Goal: Use online tool/utility: Utilize a website feature to perform a specific function

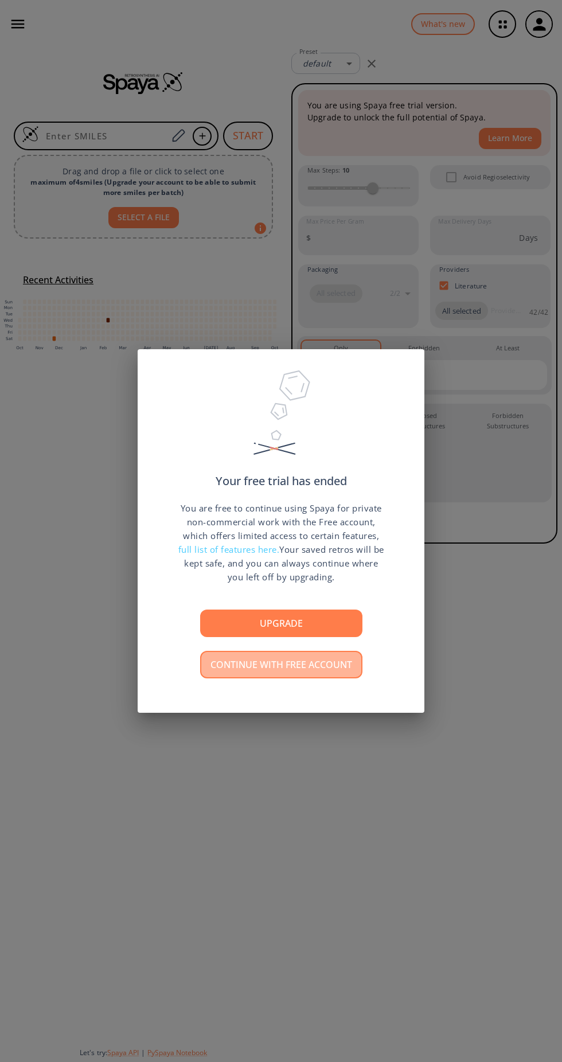
click at [304, 668] on button "Continue with free account" at bounding box center [281, 665] width 162 height 28
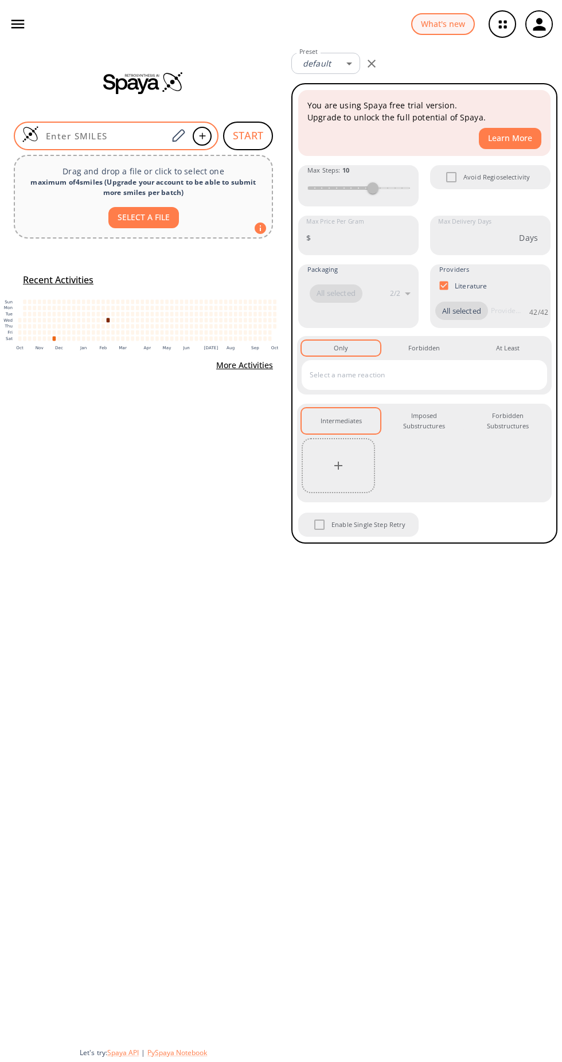
click at [123, 130] on input at bounding box center [103, 135] width 128 height 11
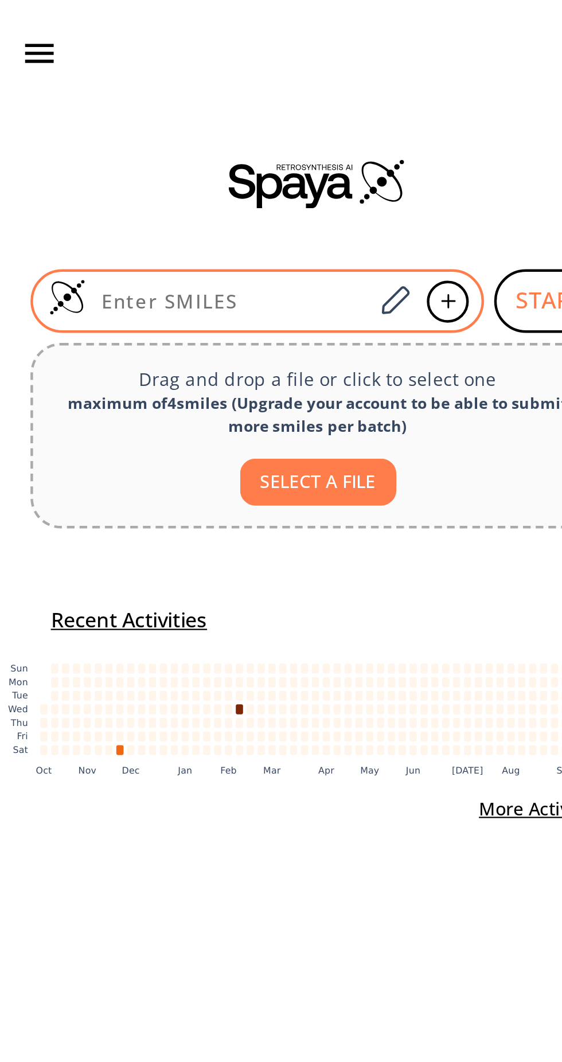
paste input "CN1C=CCC1CO"
type input "CN1C=CCC1CO"
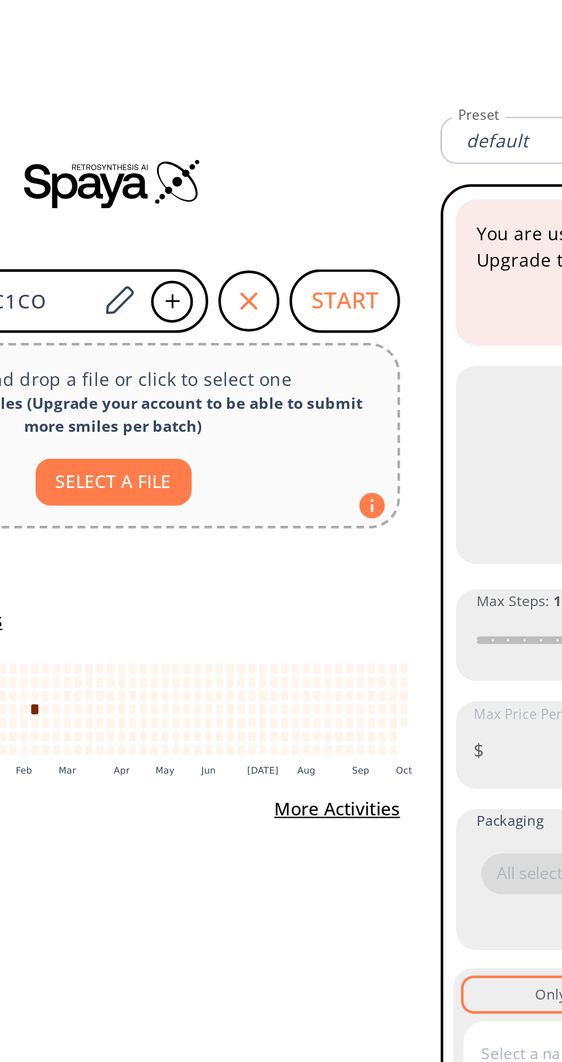
click at [252, 136] on button "START" at bounding box center [248, 136] width 50 height 29
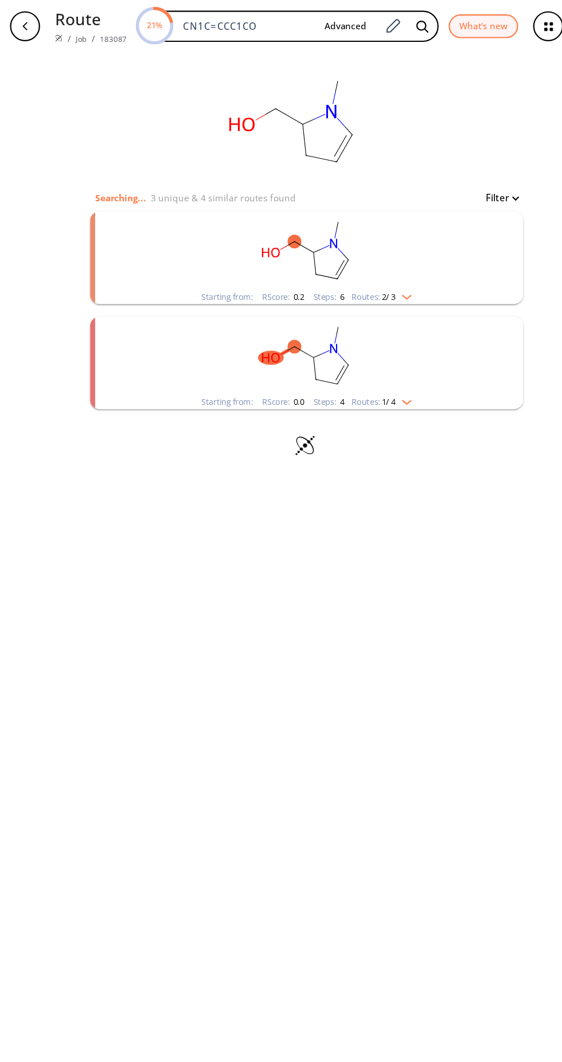
click at [377, 286] on li "Starting from: RScore : 0.0 Steps : 4 Routes: 1 / 4" at bounding box center [281, 332] width 397 height 96
click at [369, 265] on rect "clusters" at bounding box center [281, 230] width 298 height 72
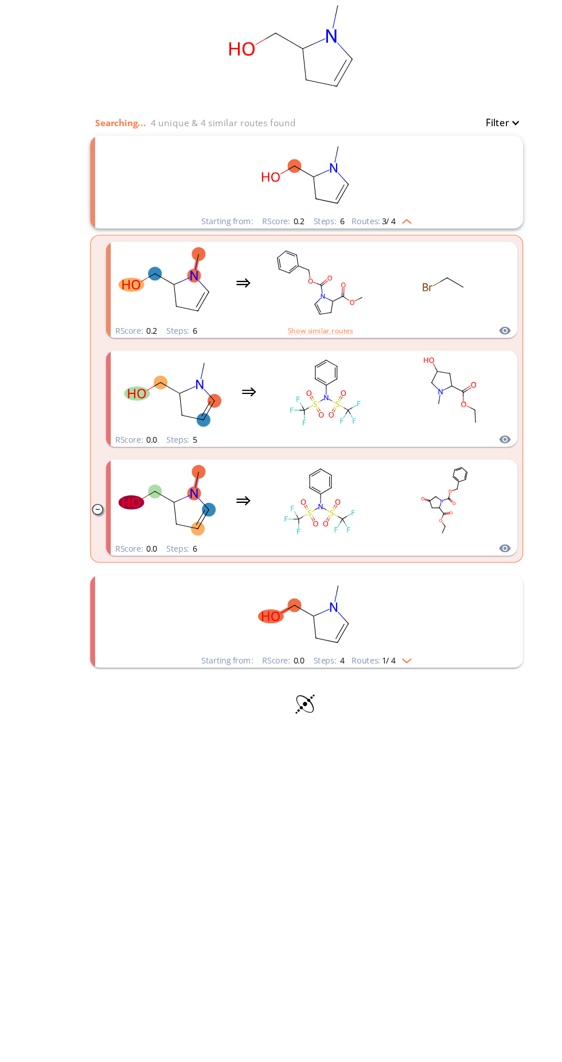
click at [386, 261] on rect "clusters" at bounding box center [281, 230] width 298 height 72
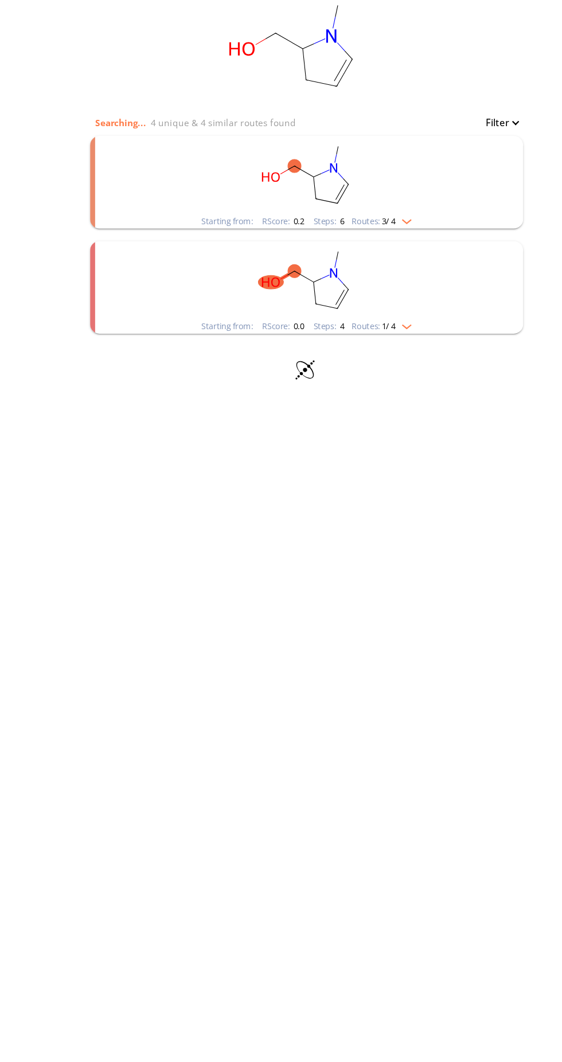
click at [379, 358] on rect "clusters" at bounding box center [281, 326] width 298 height 72
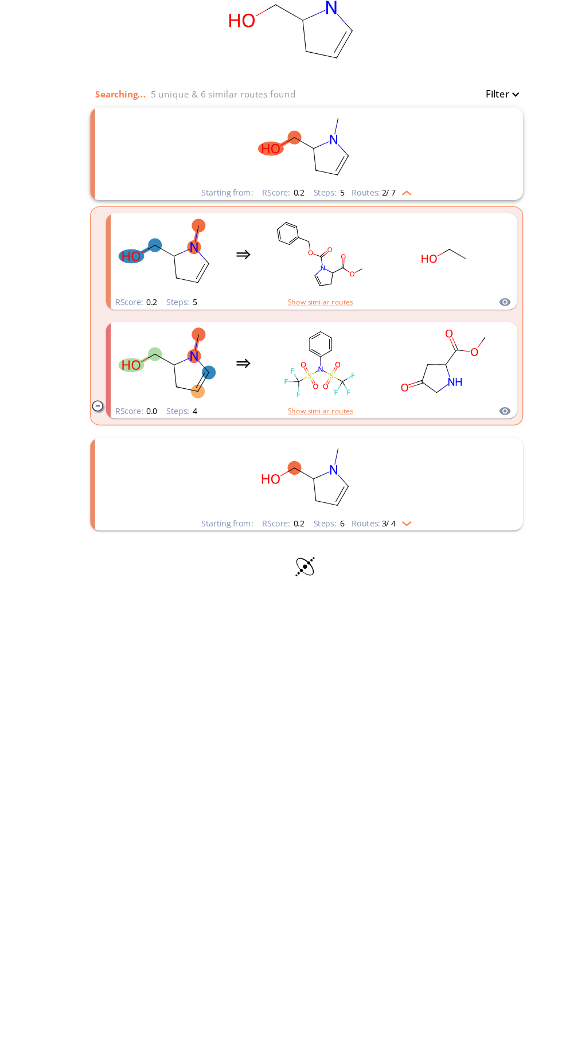
click at [366, 577] on div "Routes: 3 / 4" at bounding box center [349, 574] width 55 height 7
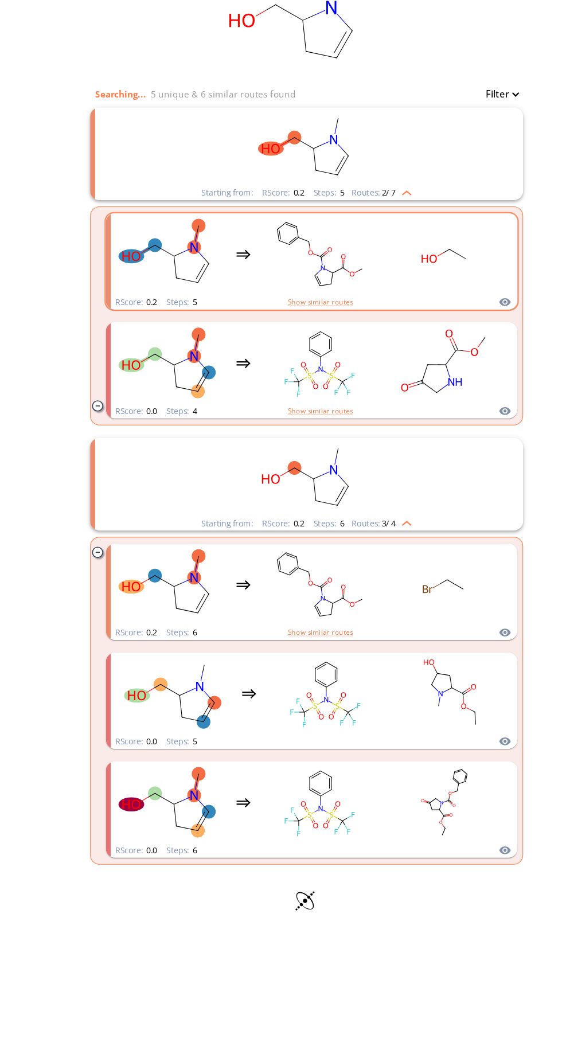
click at [303, 335] on rect "clusters" at bounding box center [292, 328] width 103 height 72
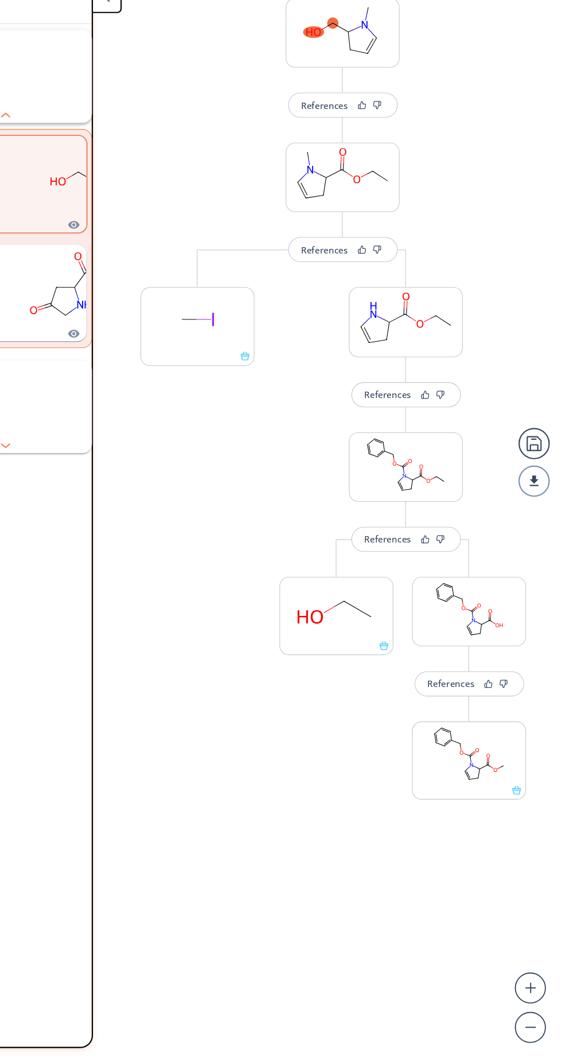
scroll to position [11, 224]
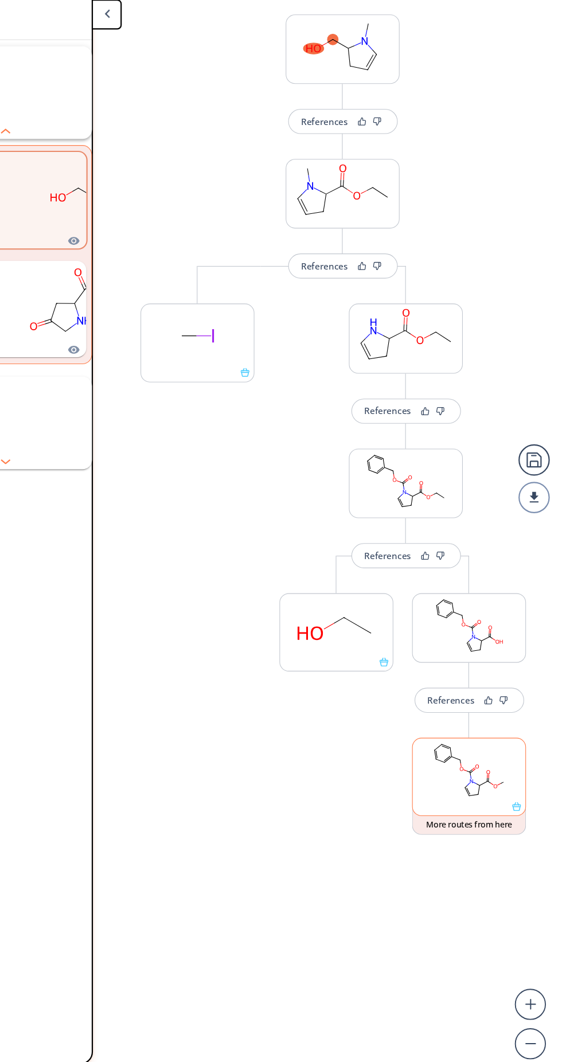
click at [493, 784] on icon at bounding box center [493, 785] width 0 height 3
click at [516, 807] on div at bounding box center [476, 787] width 104 height 72
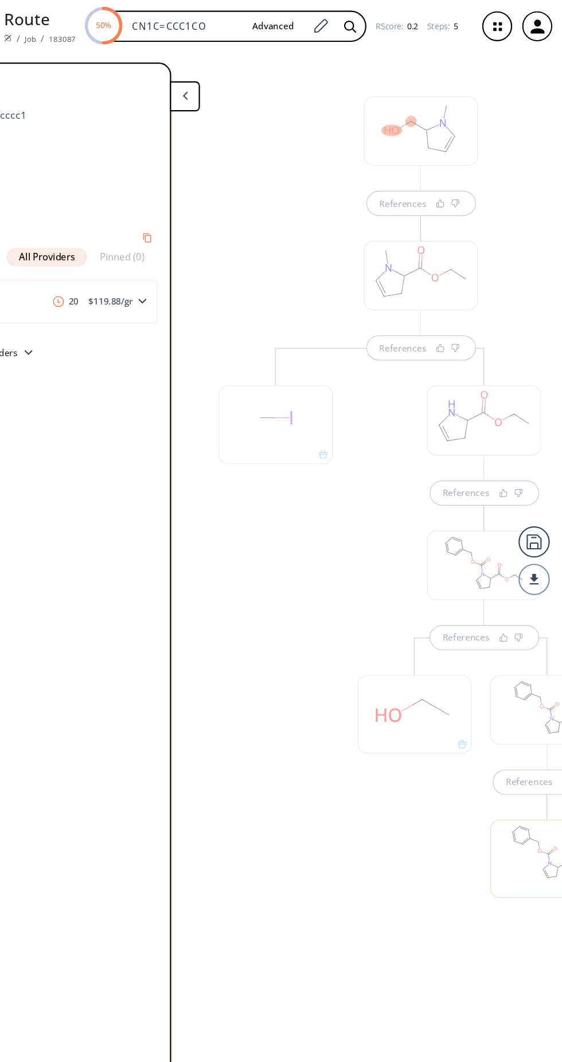
scroll to position [0, 224]
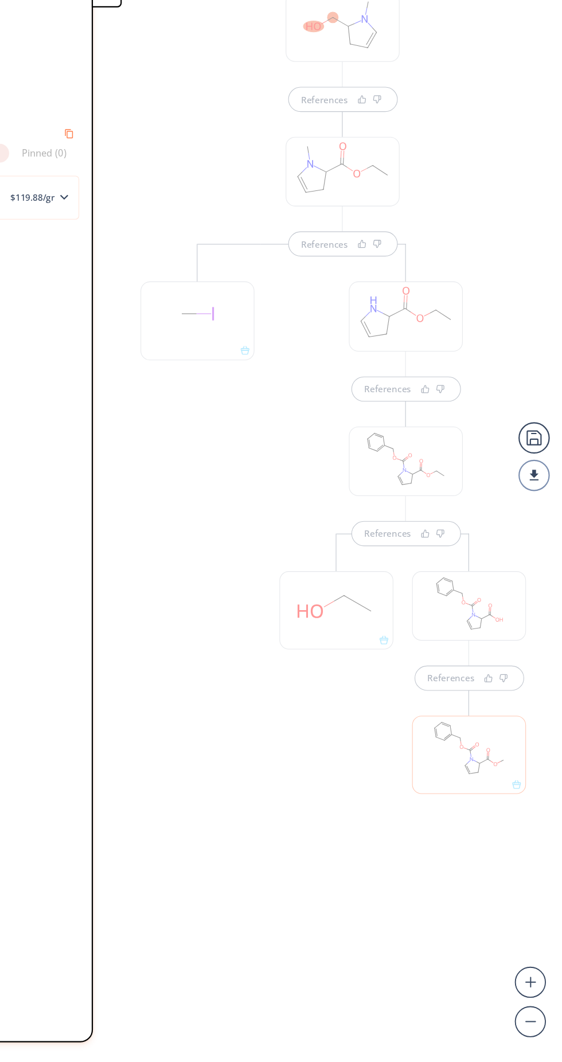
click at [509, 804] on div at bounding box center [476, 787] width 104 height 72
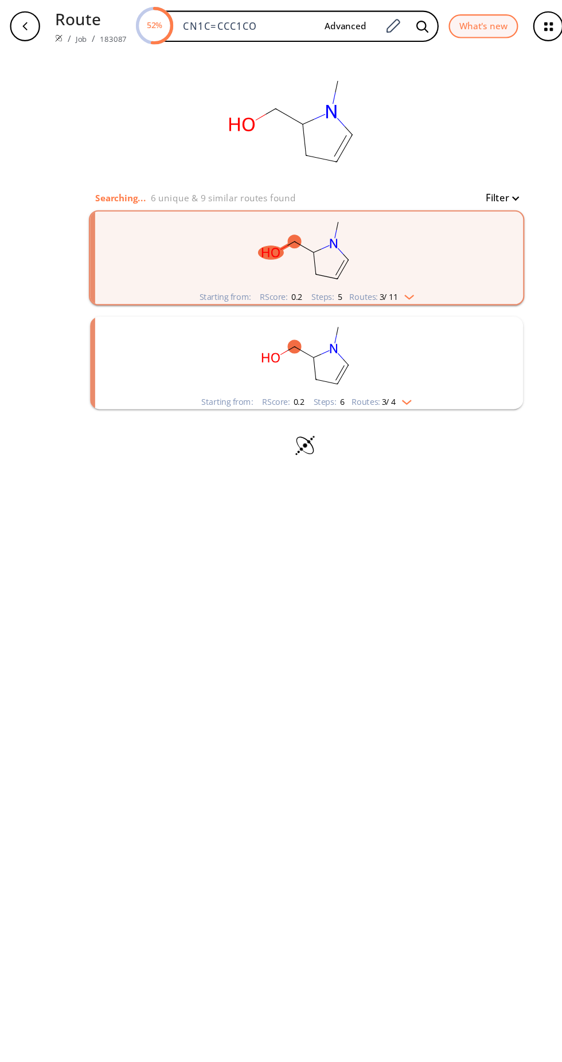
click at [359, 259] on rect "clusters" at bounding box center [281, 230] width 298 height 72
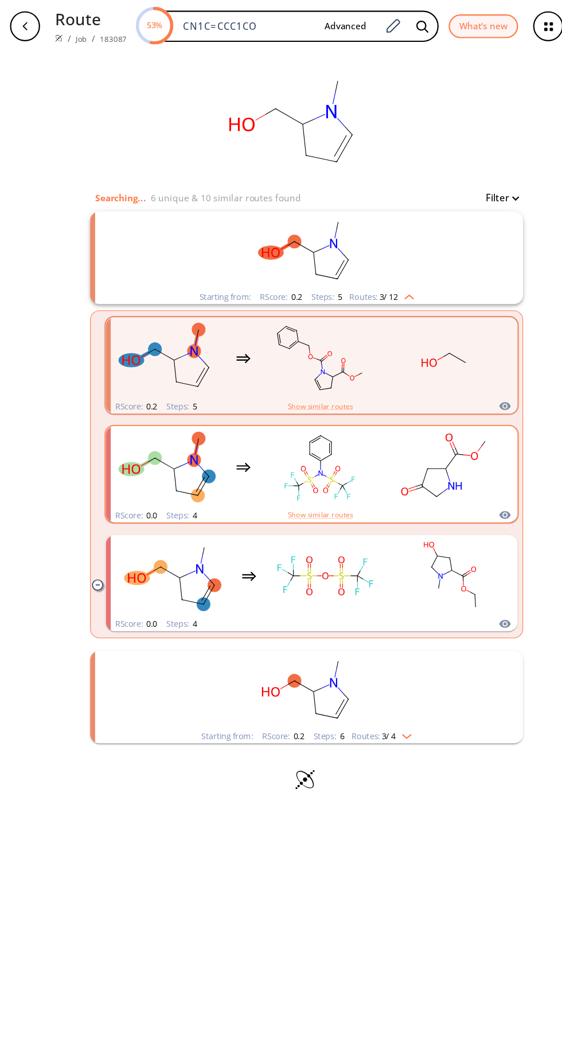
click at [405, 426] on ellipse "clusters" at bounding box center [409, 429] width 10 height 10
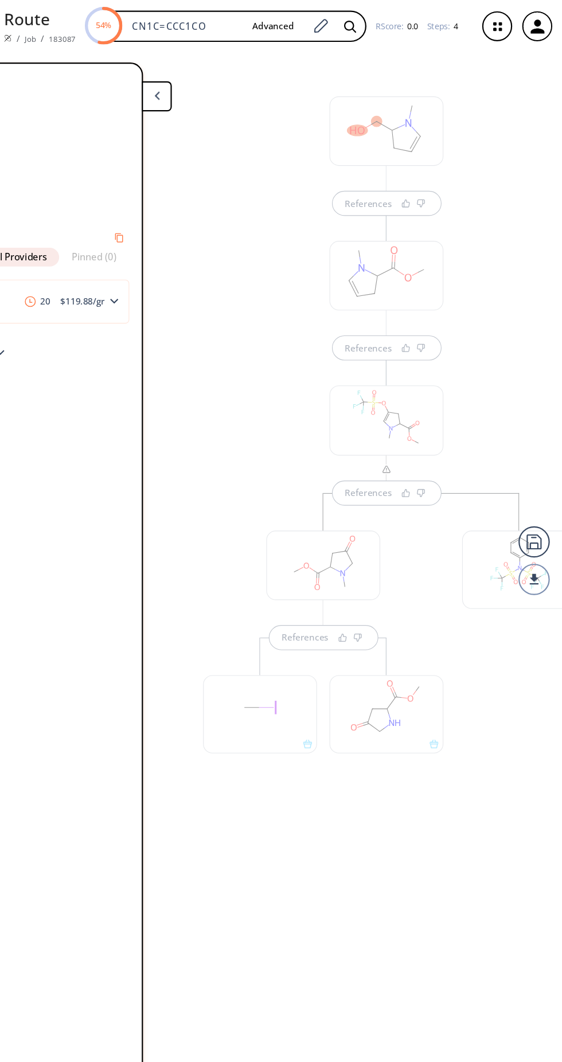
scroll to position [0, 212]
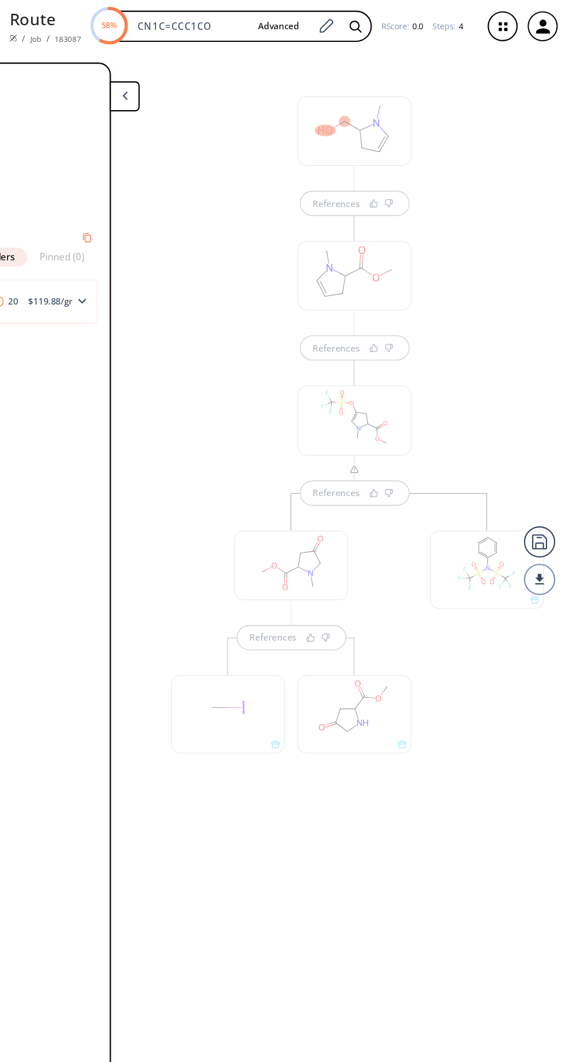
click at [494, 520] on div at bounding box center [488, 522] width 104 height 72
